Goal: Find specific page/section: Find specific page/section

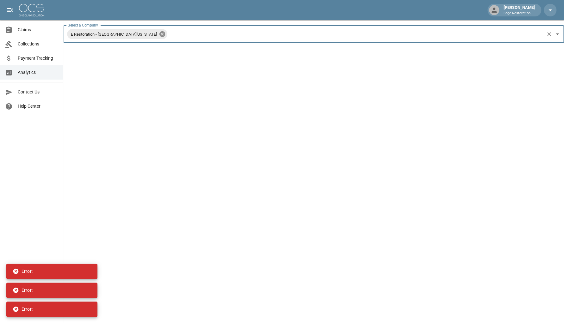
click at [159, 35] on icon at bounding box center [162, 34] width 7 height 7
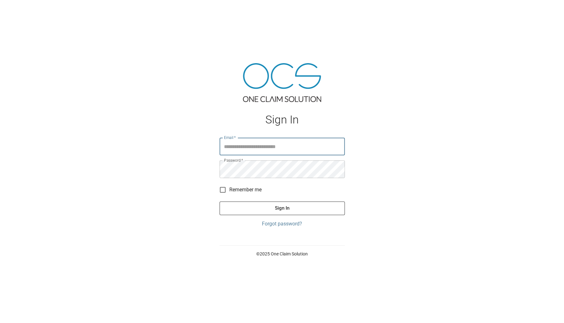
type input "**********"
click at [282, 208] on button "Sign In" at bounding box center [281, 208] width 125 height 13
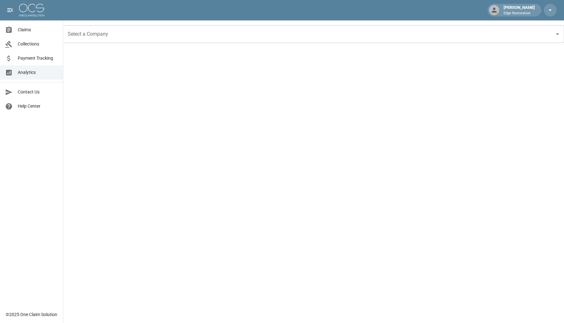
click at [118, 36] on input "Select a Company" at bounding box center [308, 34] width 485 height 12
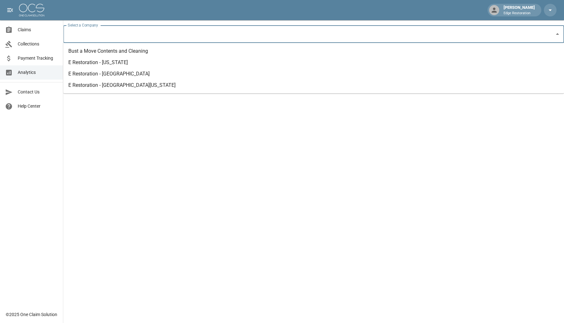
click at [121, 52] on li "Bust a Move Contents and Cleaning" at bounding box center [313, 51] width 500 height 11
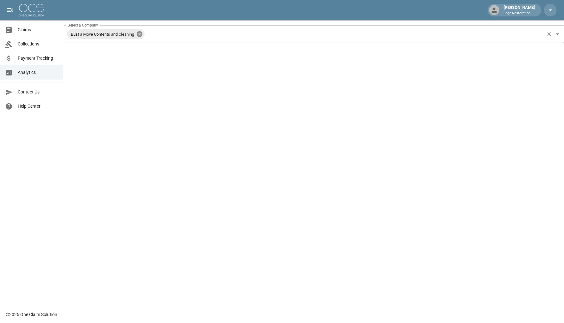
click at [141, 35] on icon at bounding box center [140, 34] width 6 height 6
click at [141, 35] on input "Select a Company" at bounding box center [308, 34] width 485 height 12
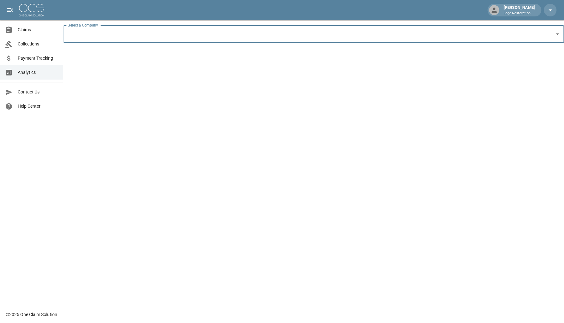
click at [137, 36] on input "Select a Company" at bounding box center [308, 34] width 485 height 12
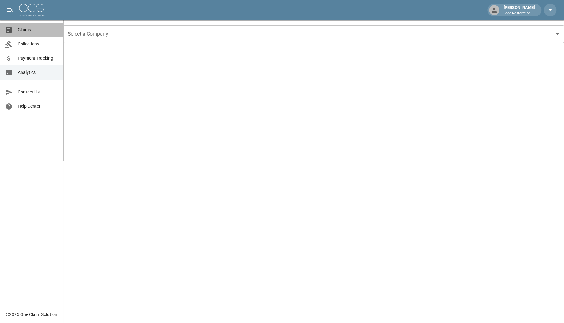
click at [11, 31] on icon at bounding box center [9, 30] width 8 height 8
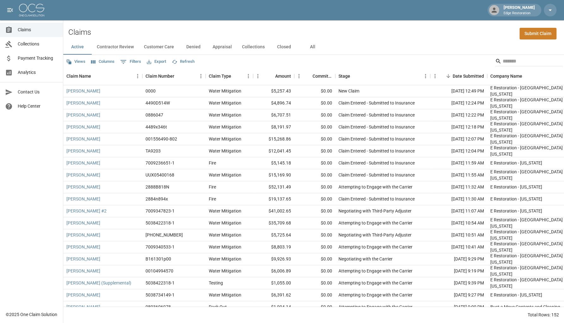
click at [32, 70] on span "Analytics" at bounding box center [38, 72] width 40 height 7
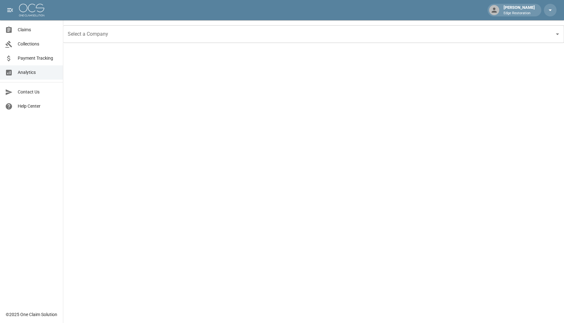
click at [181, 25] on div "Select a Company" at bounding box center [313, 34] width 500 height 18
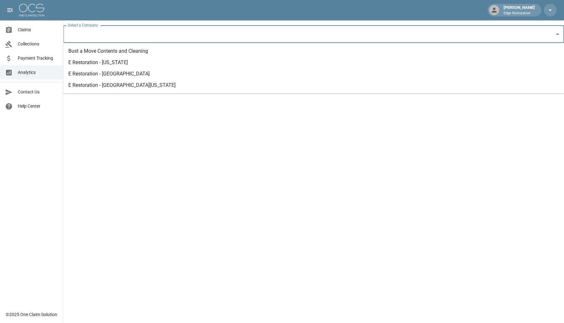
click at [134, 51] on li "Bust a Move Contents and Cleaning" at bounding box center [313, 51] width 500 height 11
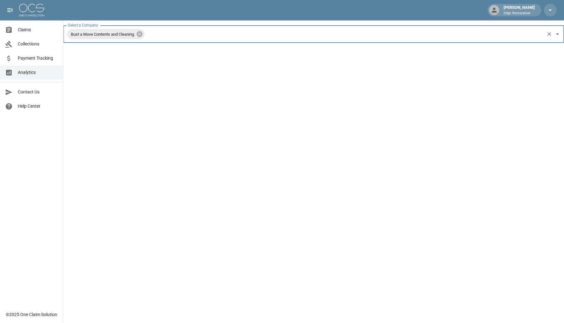
click at [21, 33] on span "Claims" at bounding box center [38, 30] width 40 height 7
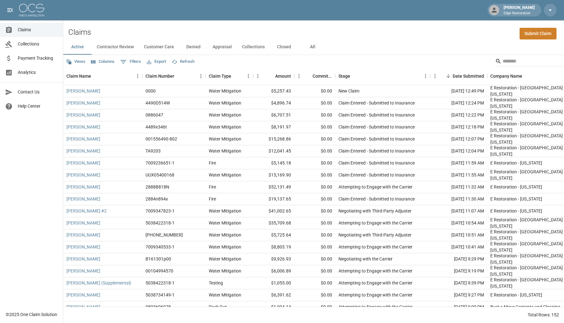
click at [34, 71] on span "Analytics" at bounding box center [38, 72] width 40 height 7
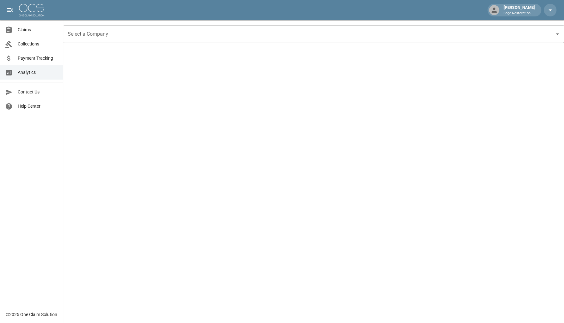
drag, startPoint x: 107, startPoint y: 33, endPoint x: 108, endPoint y: 38, distance: 5.1
click at [107, 33] on input "Select a Company" at bounding box center [308, 34] width 485 height 12
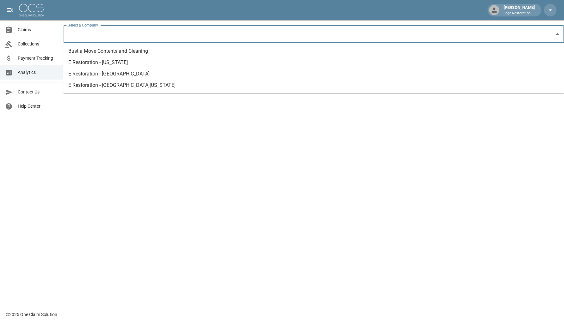
click at [125, 59] on li "E Restoration - [US_STATE]" at bounding box center [313, 62] width 500 height 11
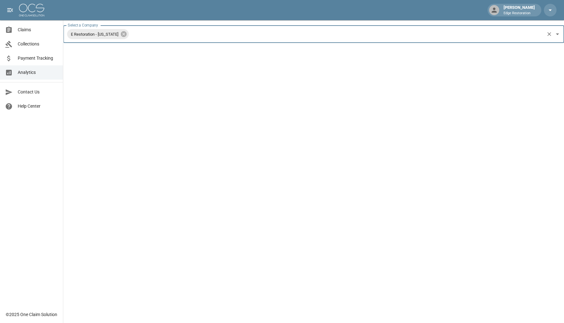
click at [121, 34] on icon at bounding box center [124, 34] width 6 height 6
